Goal: Find specific page/section: Find specific page/section

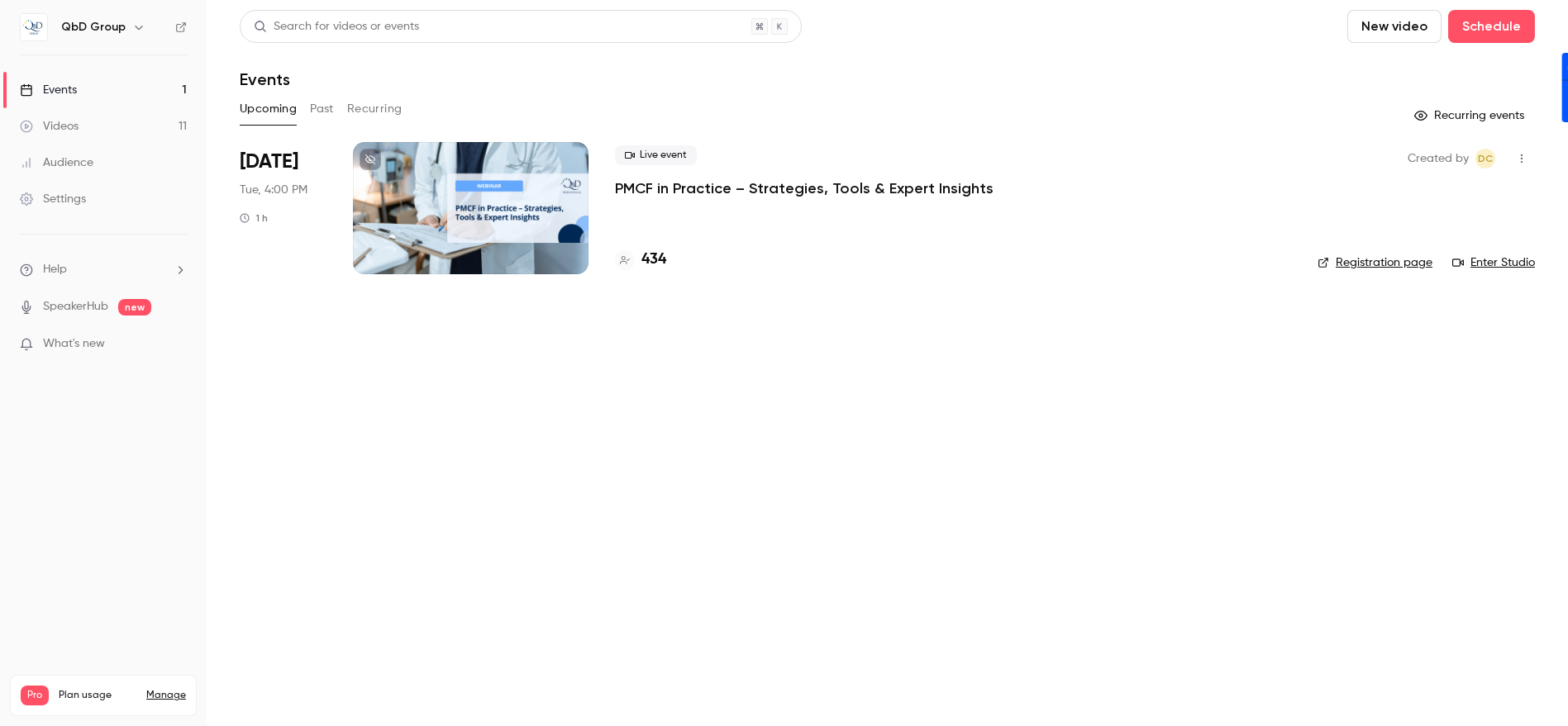
click at [1515, 158] on icon "button" at bounding box center [1521, 159] width 13 height 11
click at [682, 187] on div at bounding box center [784, 363] width 1568 height 726
click at [682, 187] on p "PMCF in Practice – Strategies, Tools & Expert Insights" at bounding box center [804, 188] width 378 height 20
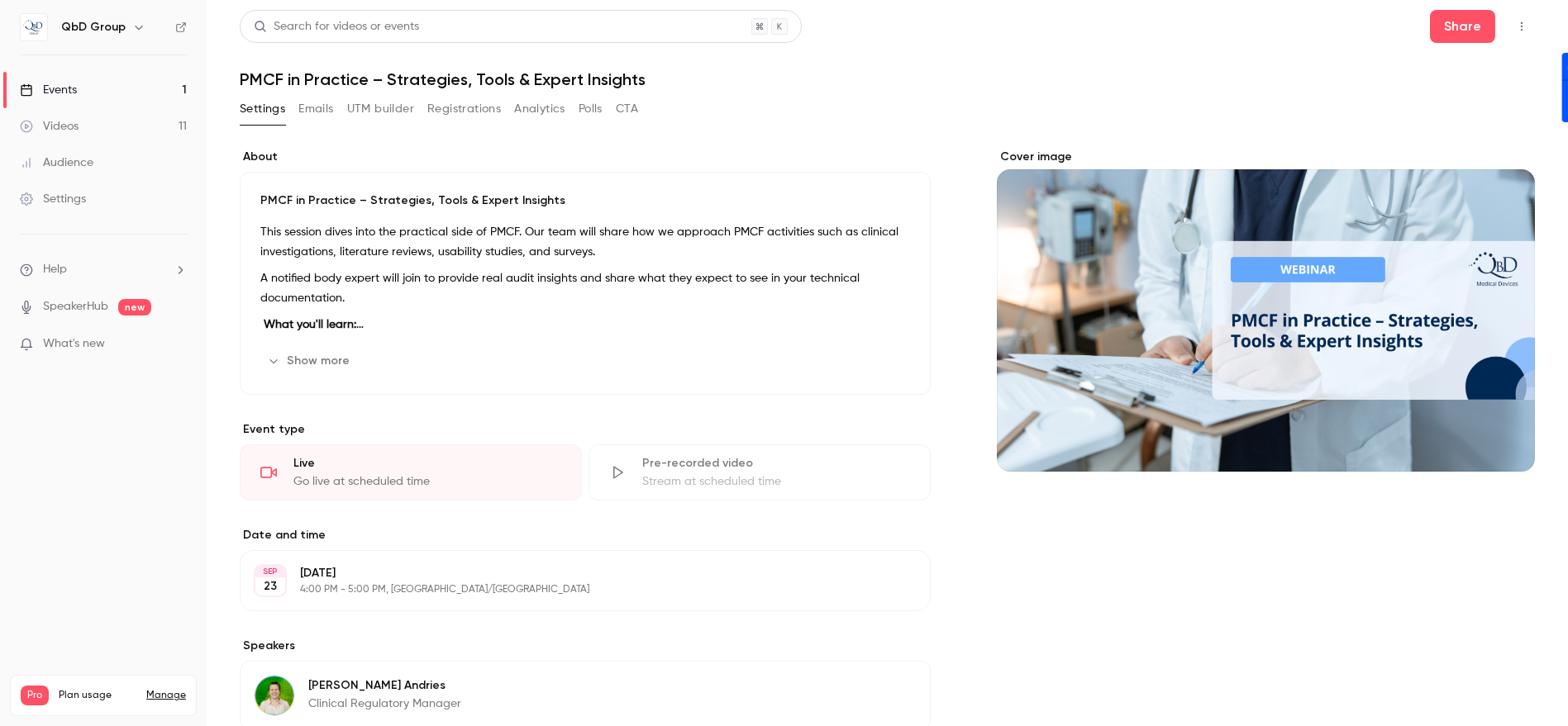
click at [1514, 28] on icon "button" at bounding box center [1521, 27] width 13 height 11
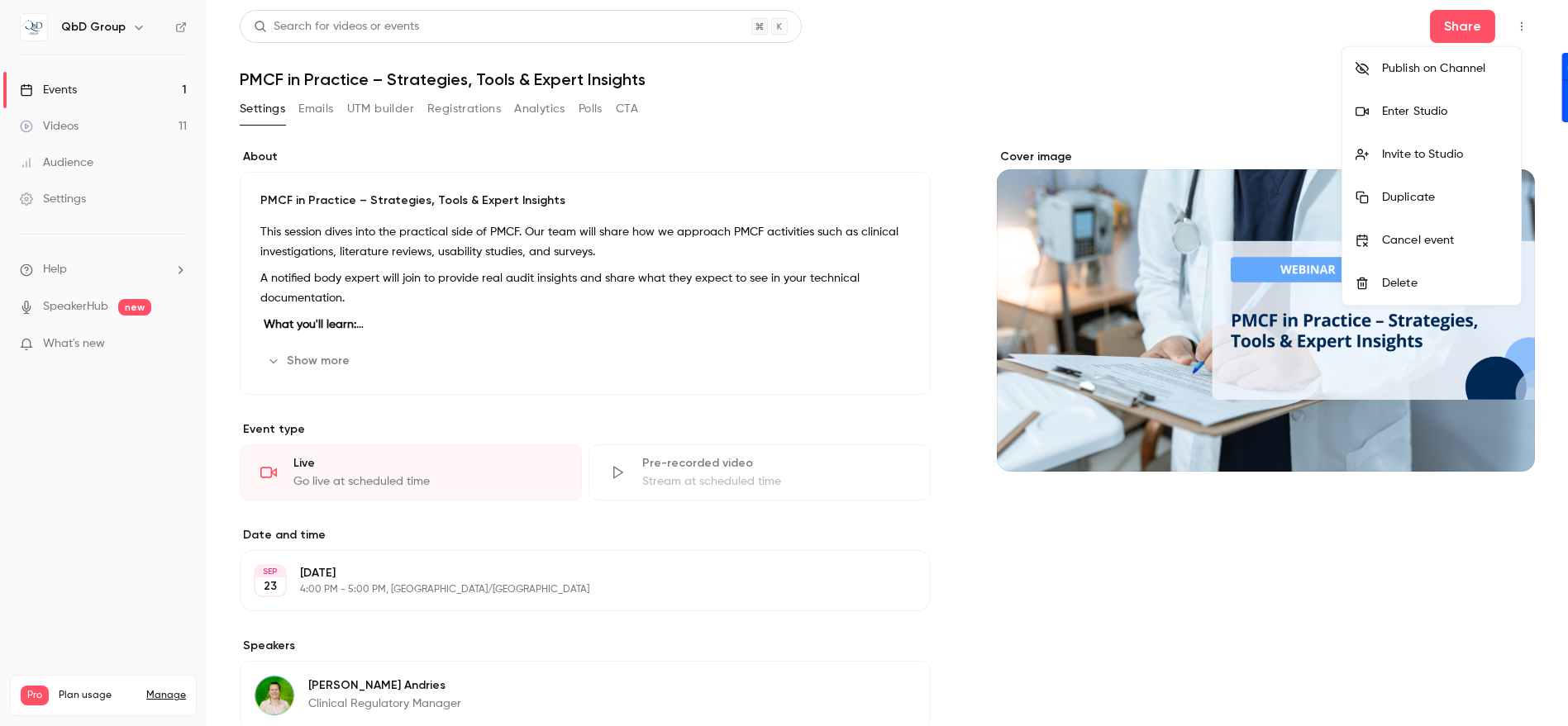
click at [1423, 123] on li "Enter Studio" at bounding box center [1431, 111] width 179 height 43
